Goal: Transaction & Acquisition: Obtain resource

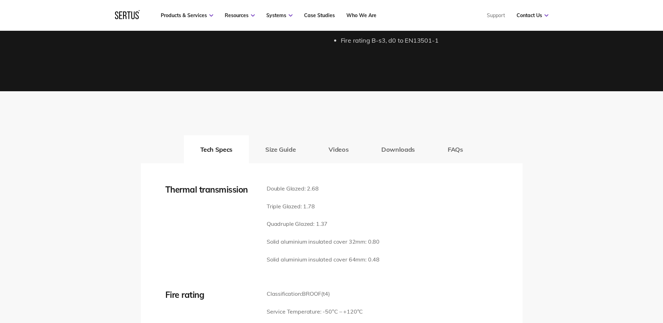
scroll to position [838, 0]
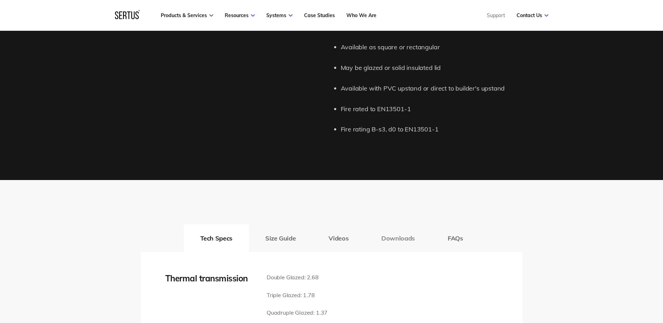
click at [403, 235] on button "Downloads" at bounding box center [398, 238] width 66 height 28
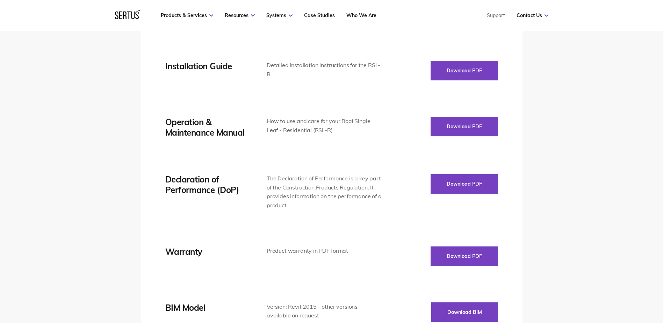
scroll to position [1118, 0]
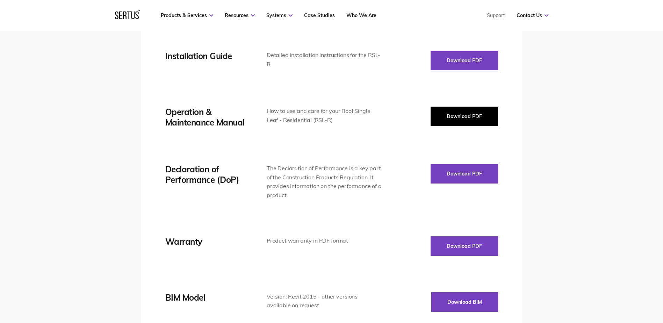
click at [456, 116] on button "Download PDF" at bounding box center [463, 117] width 67 height 20
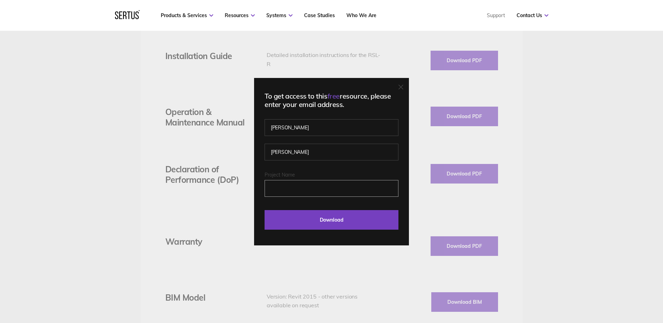
click at [313, 188] on input "Project Name" at bounding box center [331, 188] width 134 height 17
type input "[GEOGRAPHIC_DATA]"
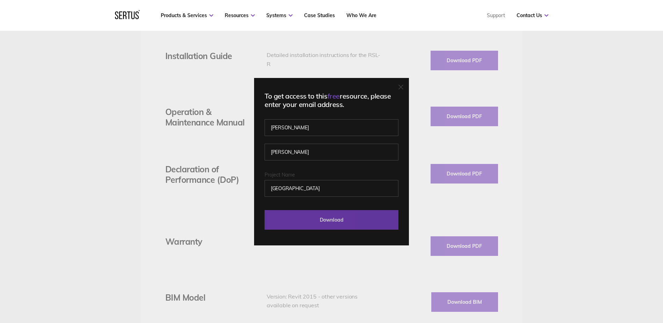
click at [307, 219] on input "Download" at bounding box center [331, 220] width 134 height 20
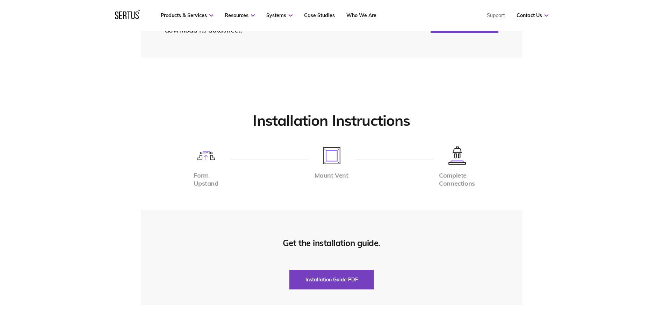
scroll to position [1537, 0]
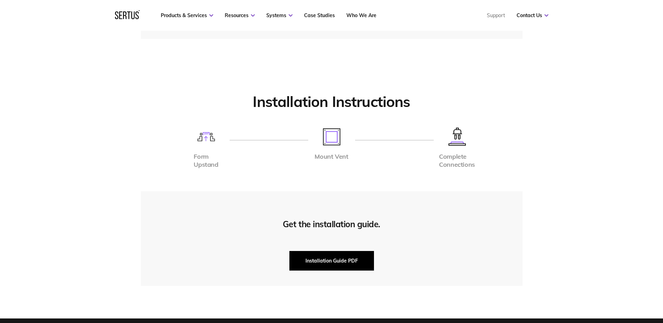
click at [343, 259] on button "Installation Guide PDF" at bounding box center [331, 261] width 85 height 20
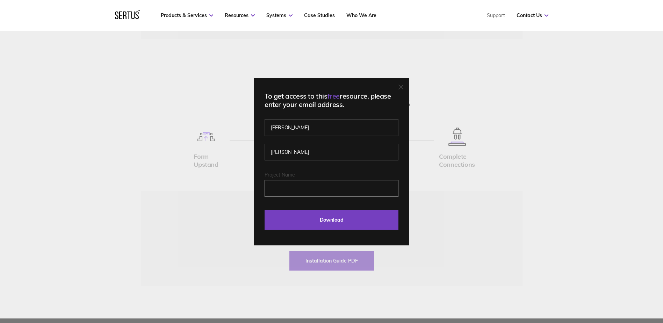
click at [326, 184] on input "Project Name" at bounding box center [331, 188] width 134 height 17
type input "[GEOGRAPHIC_DATA]"
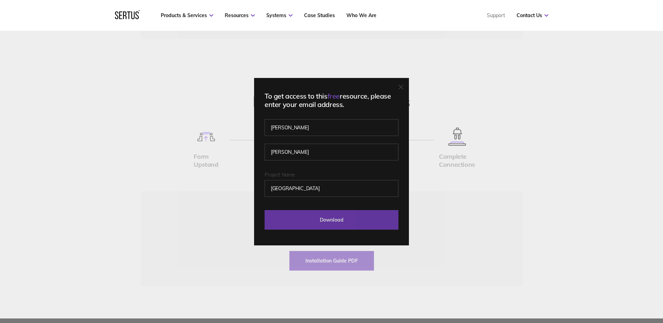
click at [319, 220] on input "Download" at bounding box center [331, 220] width 134 height 20
